Goal: Find specific page/section: Find specific page/section

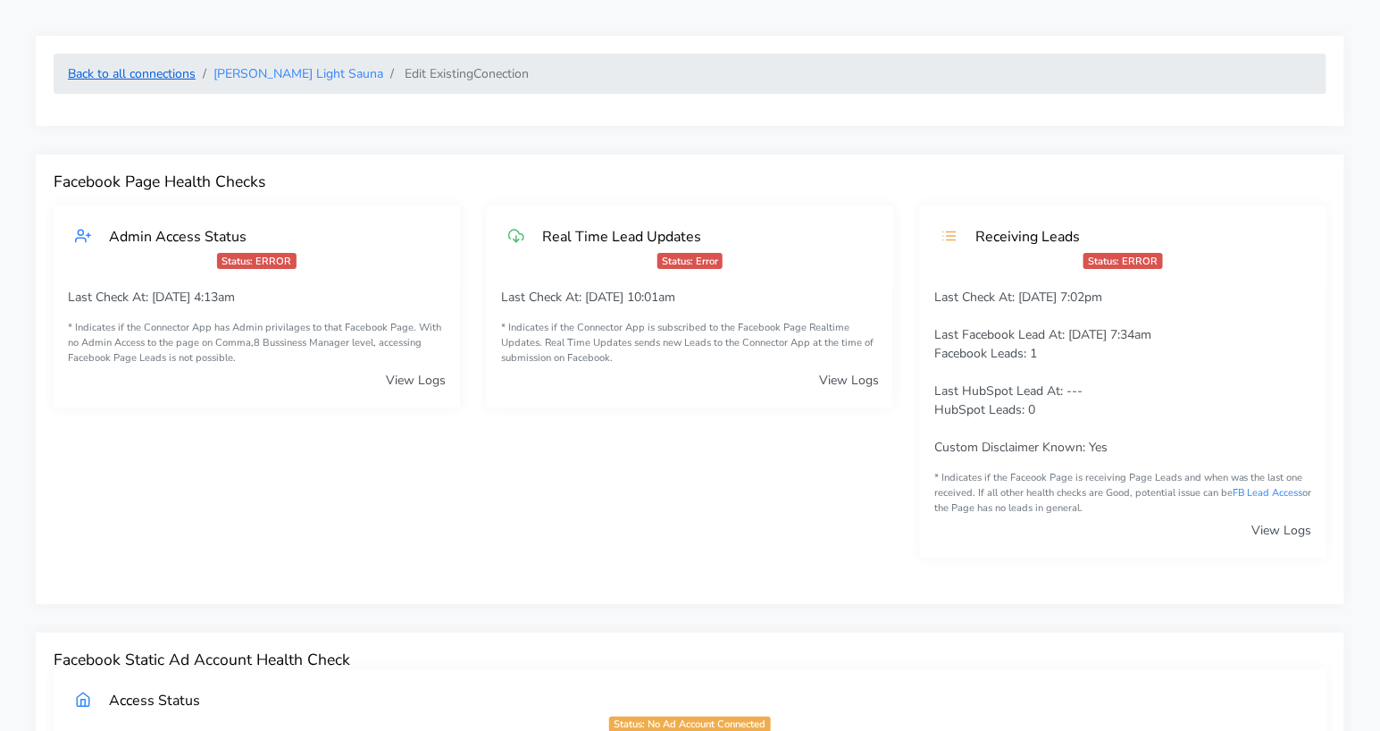
click at [156, 68] on link "Back to all connections" at bounding box center [132, 73] width 128 height 17
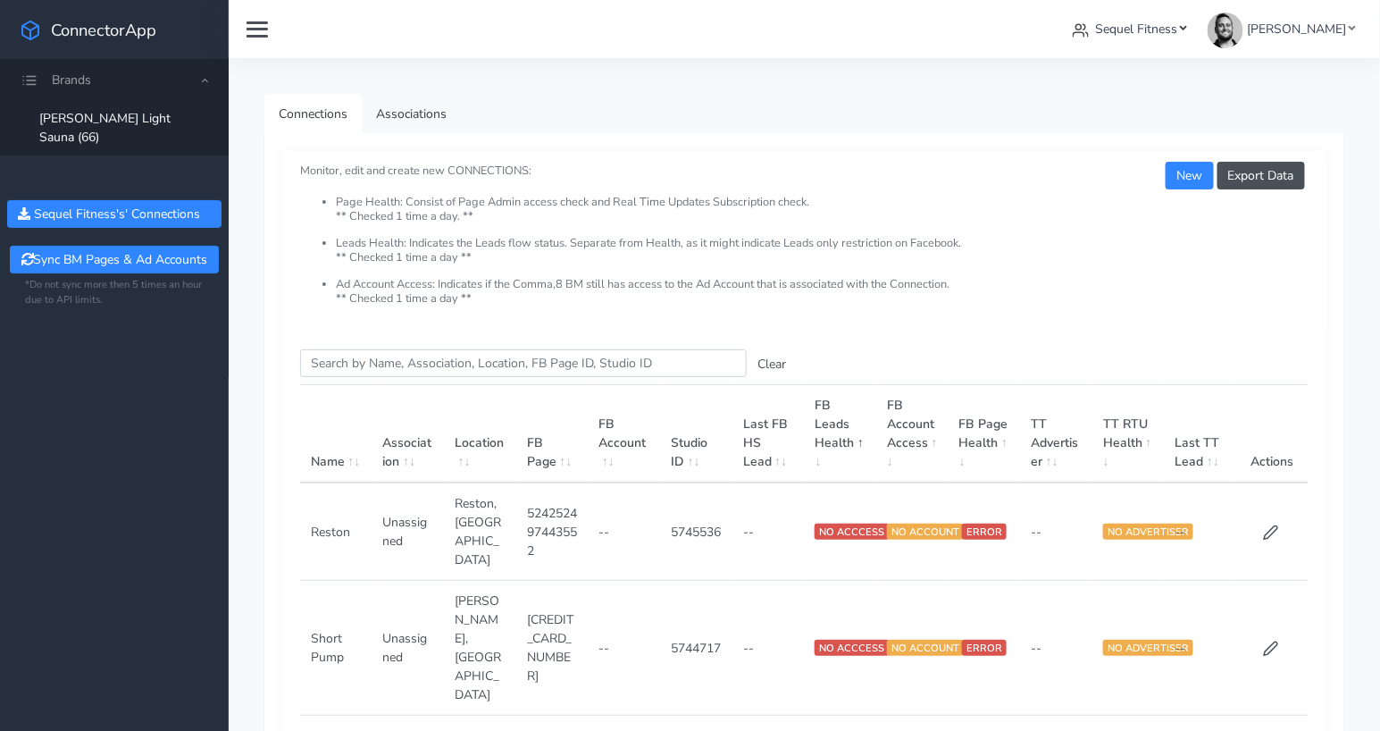
click at [1161, 24] on span "Sequel Fitness" at bounding box center [1137, 29] width 82 height 17
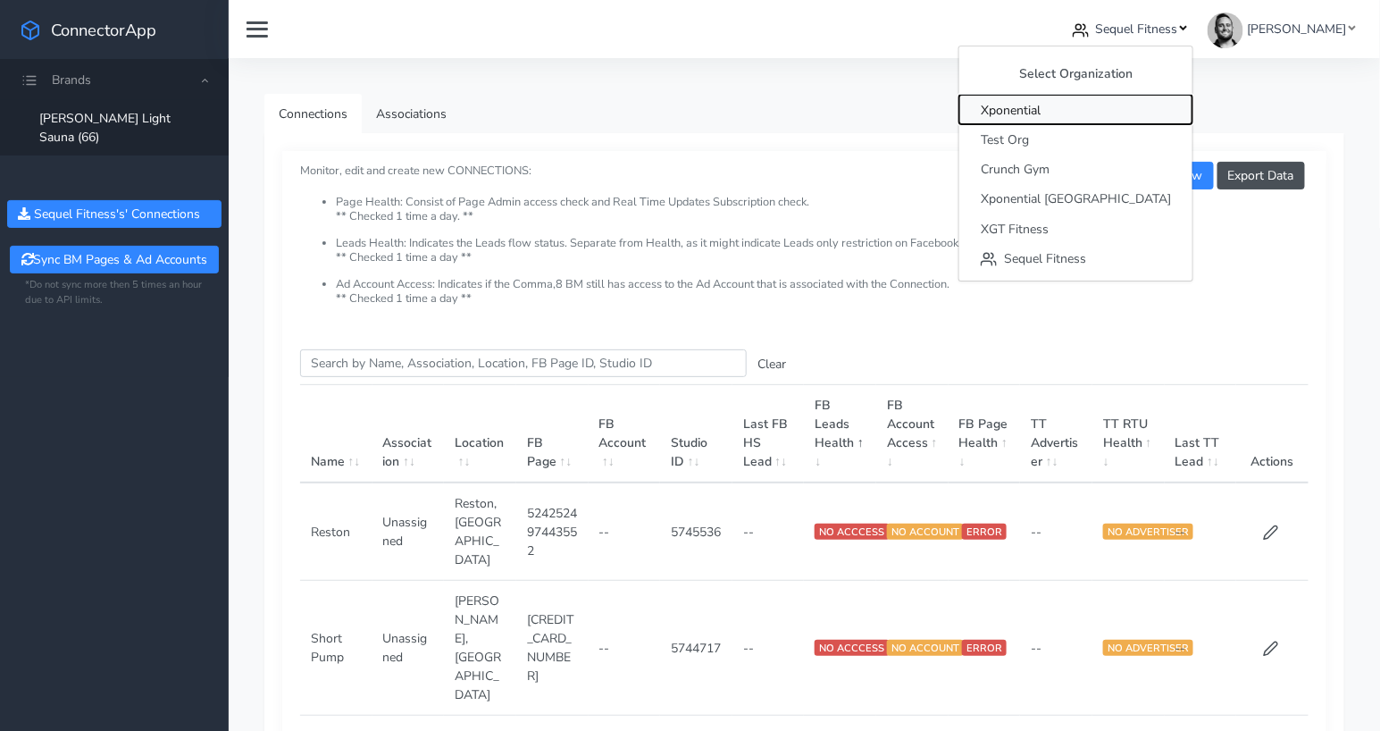
click at [1041, 108] on span "Xponential" at bounding box center [1011, 110] width 60 height 17
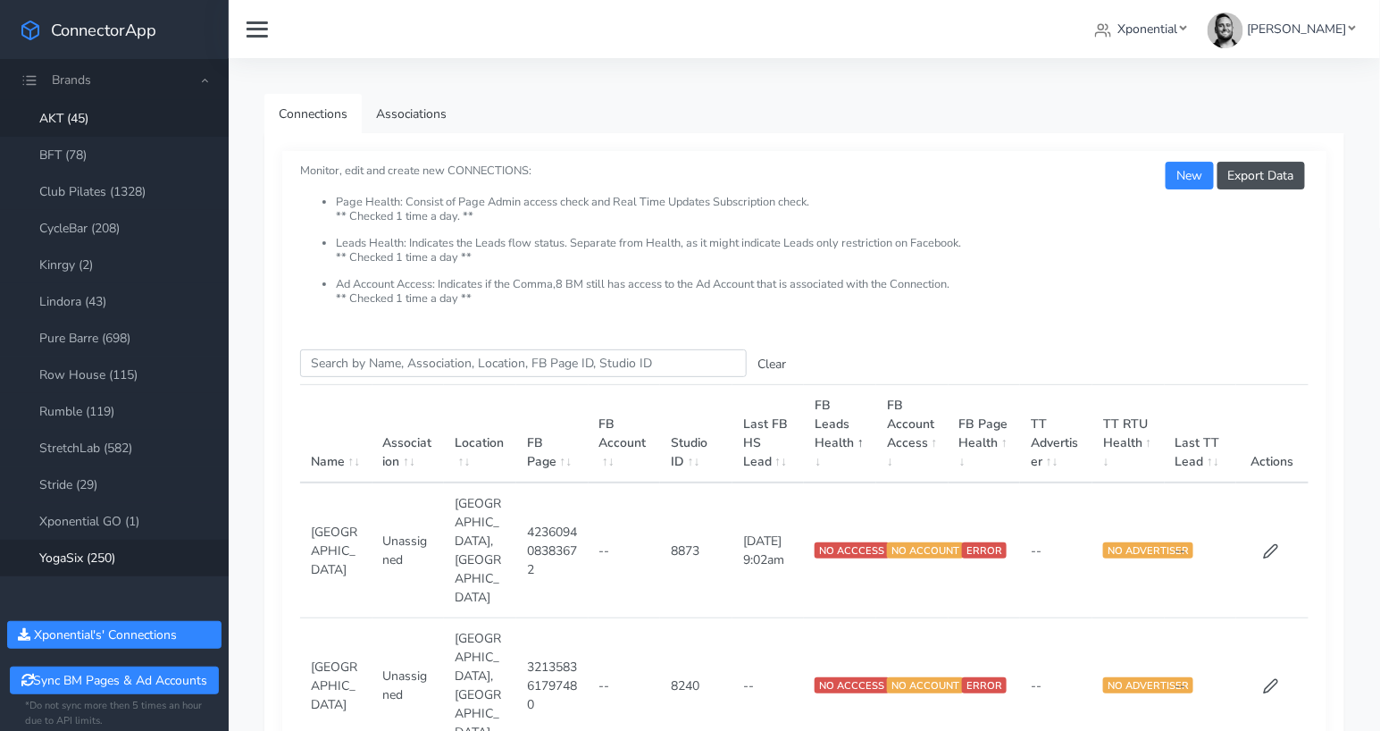
click at [106, 558] on link "YogaSix (250)" at bounding box center [114, 558] width 229 height 37
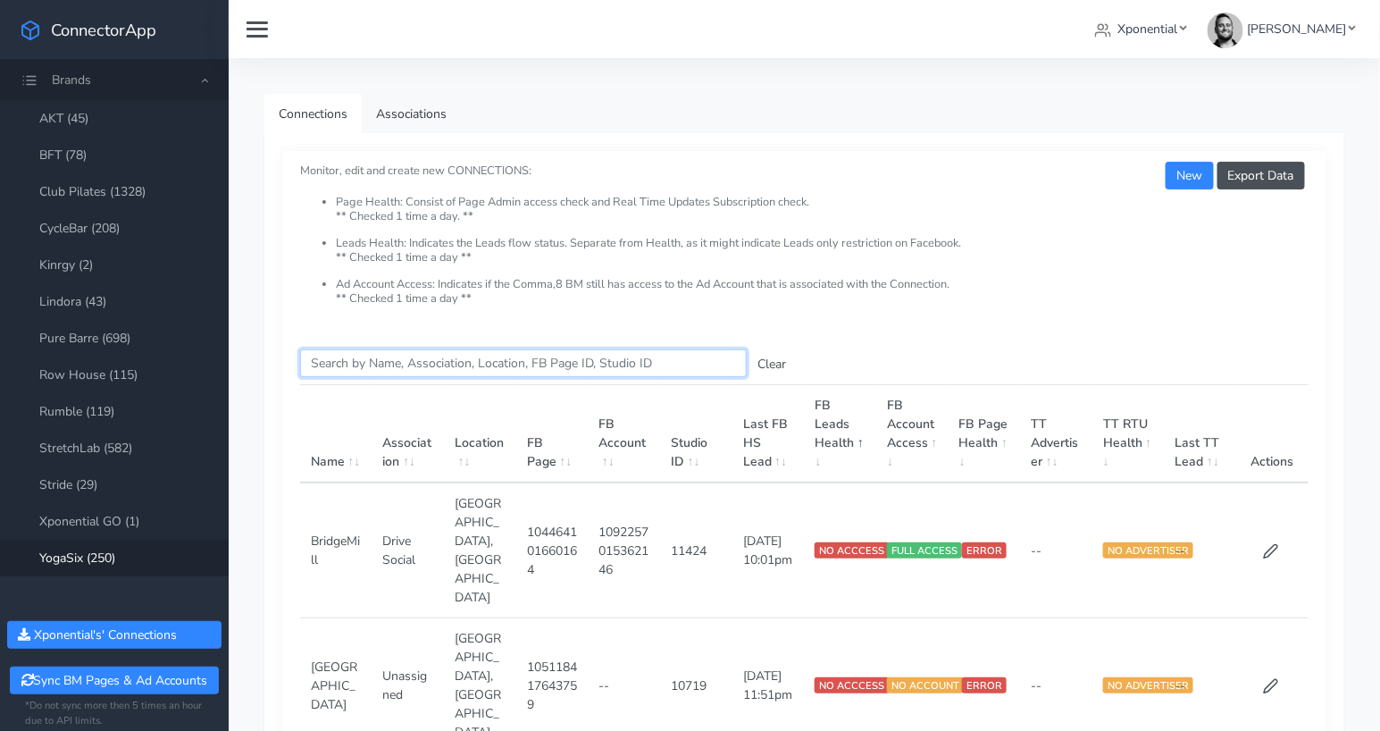
click at [362, 362] on input "Search this table" at bounding box center [523, 363] width 447 height 28
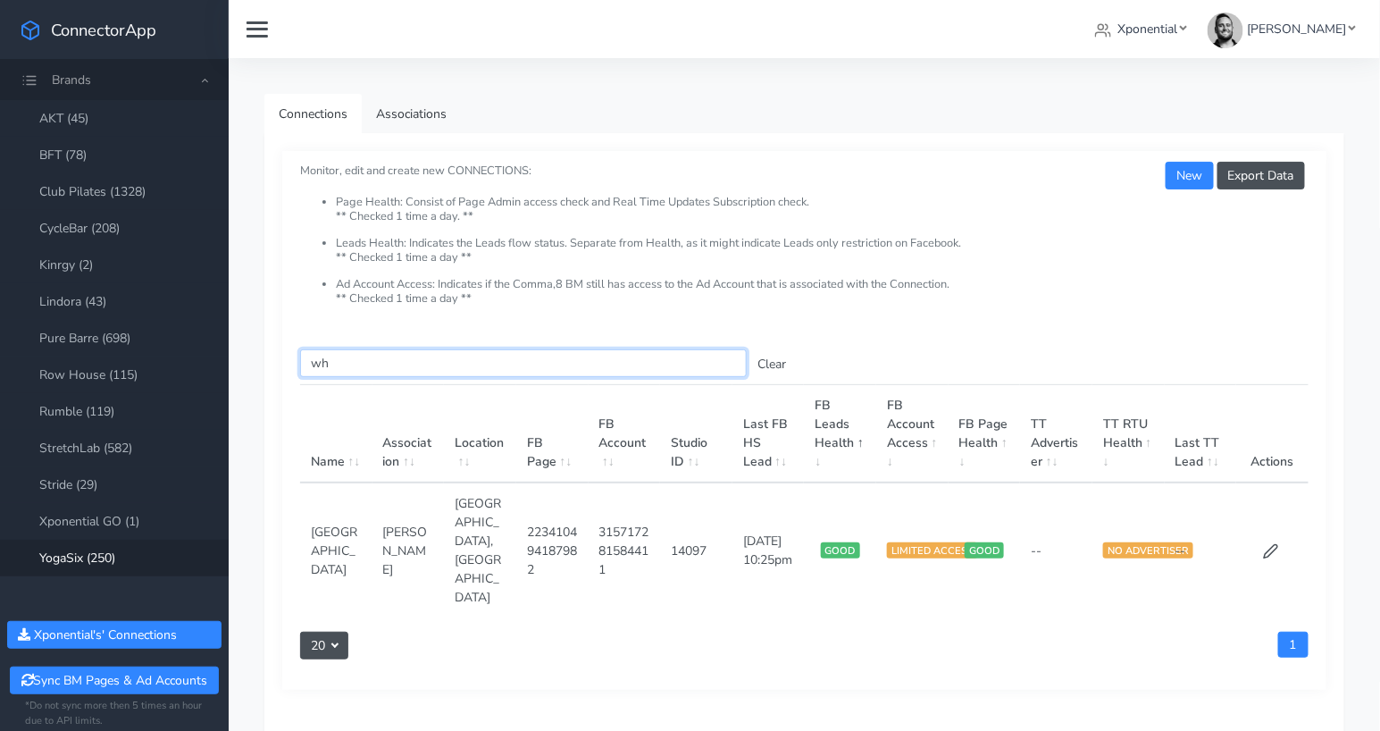
type input "w"
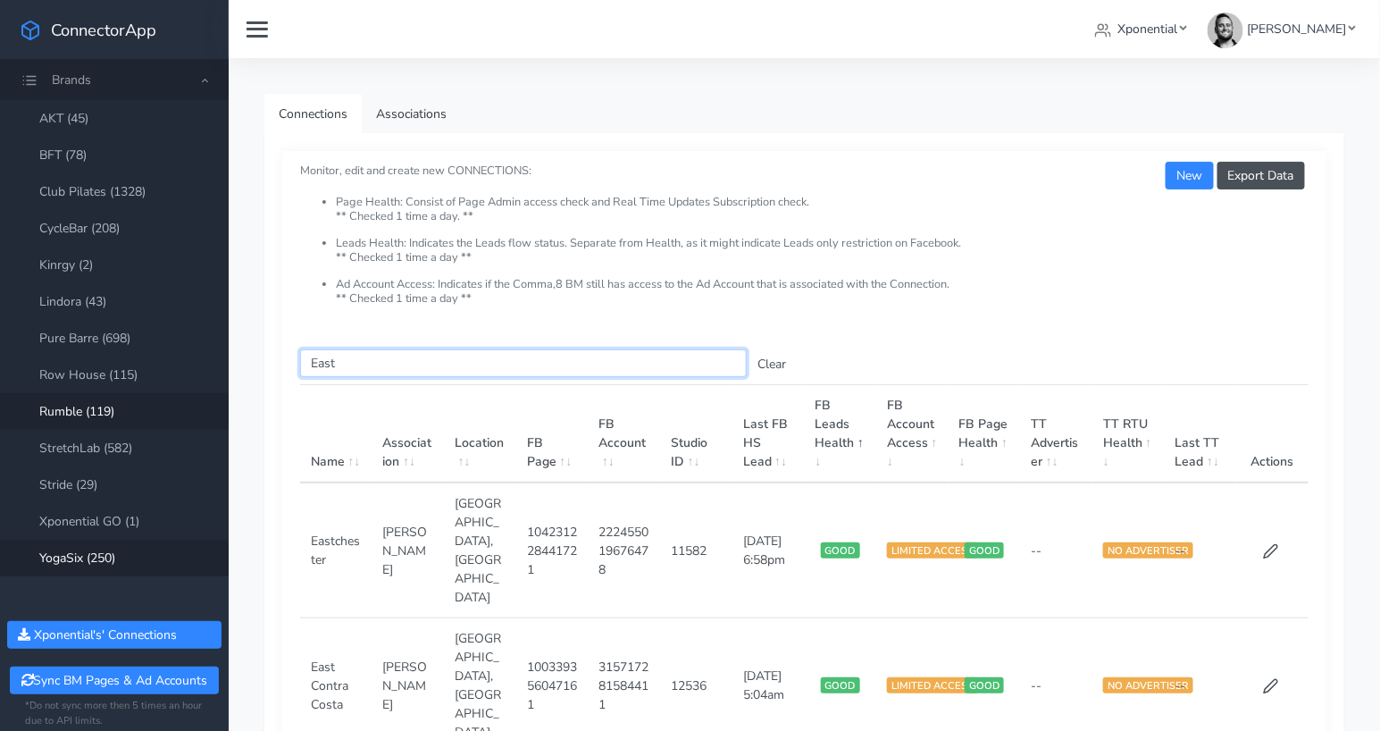
type input "East"
